Goal: Transaction & Acquisition: Purchase product/service

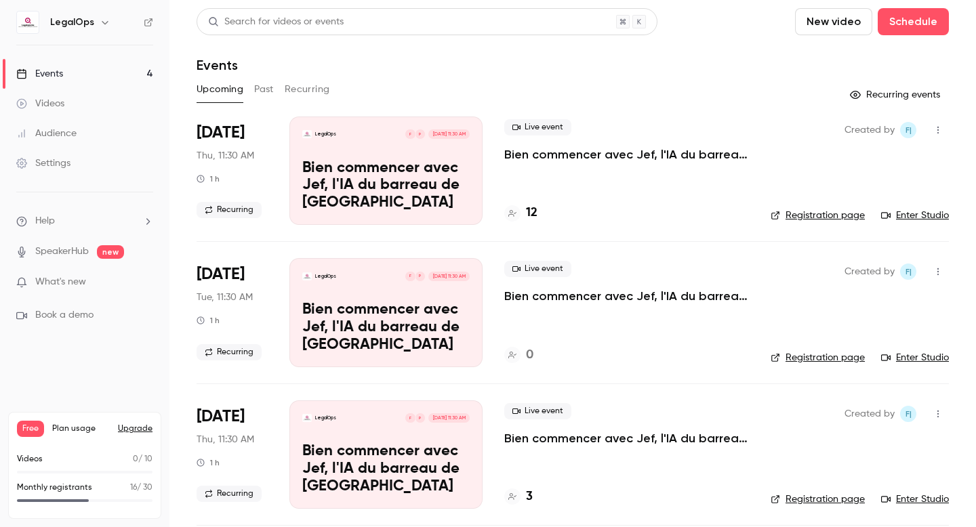
click at [138, 428] on button "Upgrade" at bounding box center [135, 429] width 35 height 11
